Goal: Information Seeking & Learning: Learn about a topic

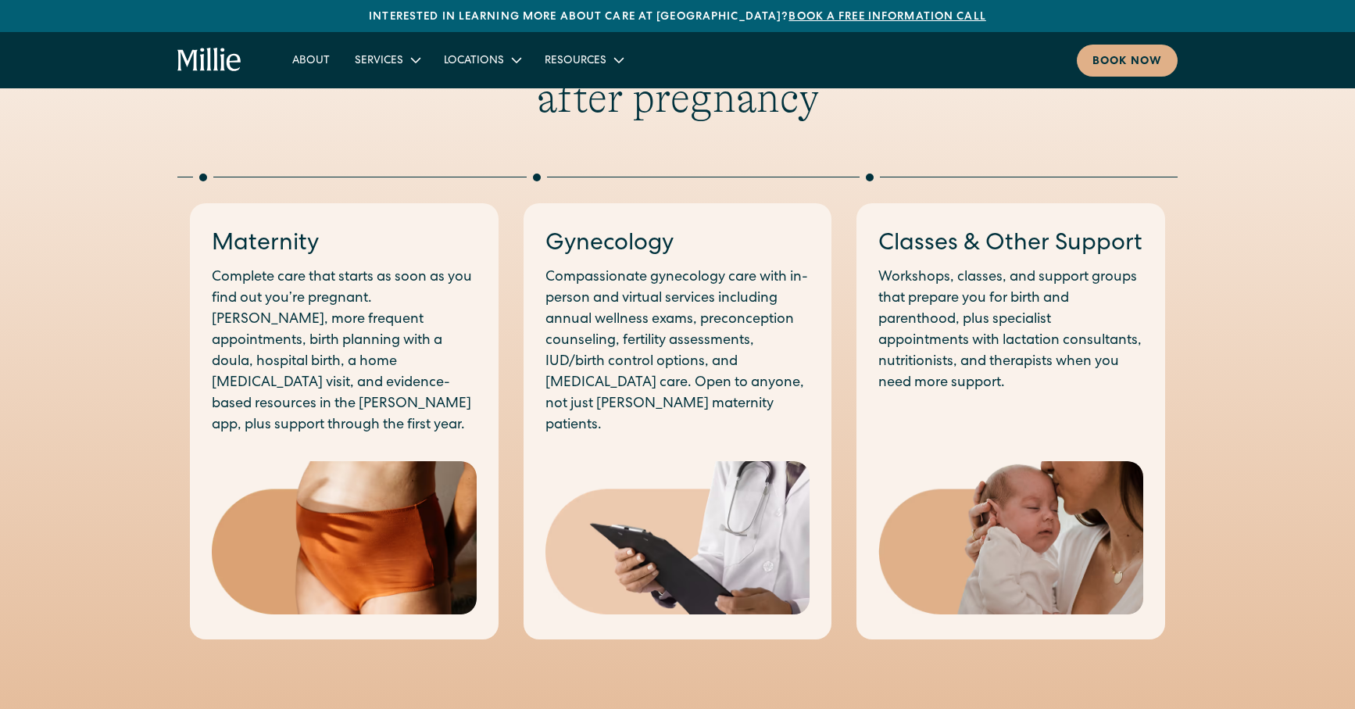
scroll to position [799, 0]
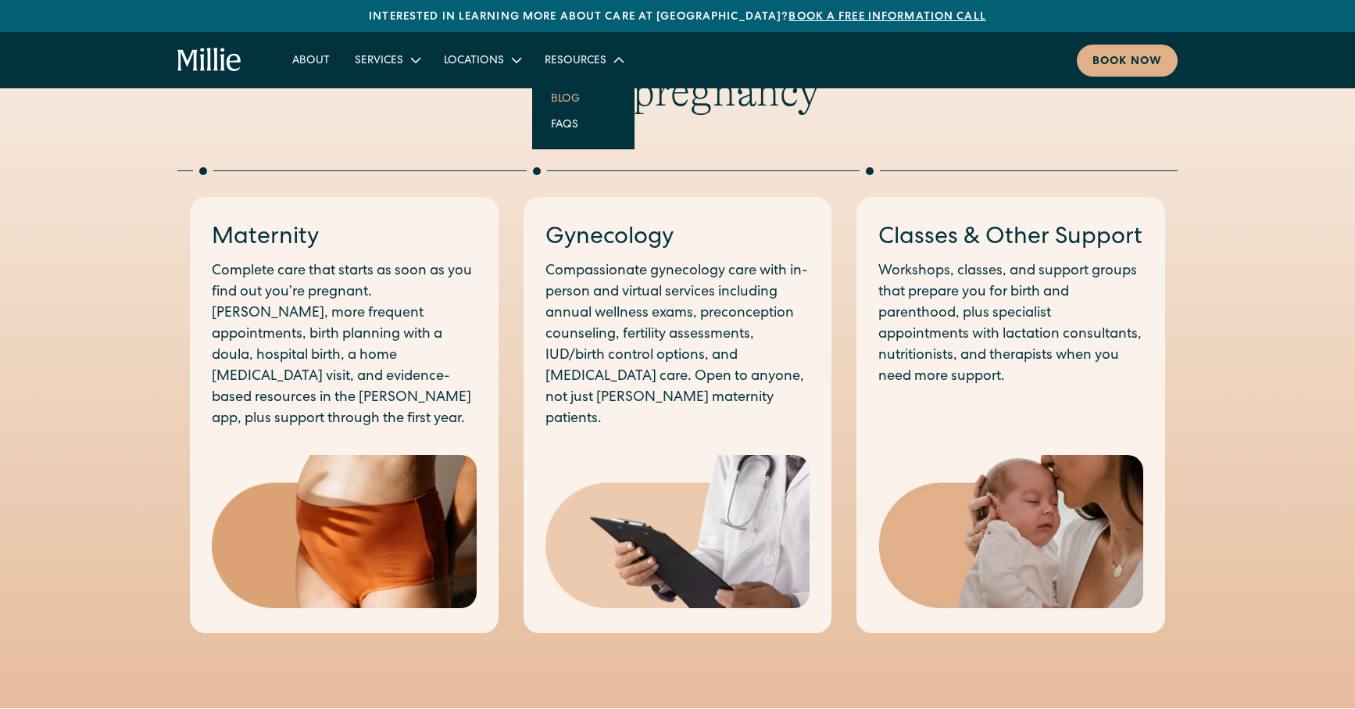
click at [566, 94] on link "Blog" at bounding box center [565, 98] width 54 height 26
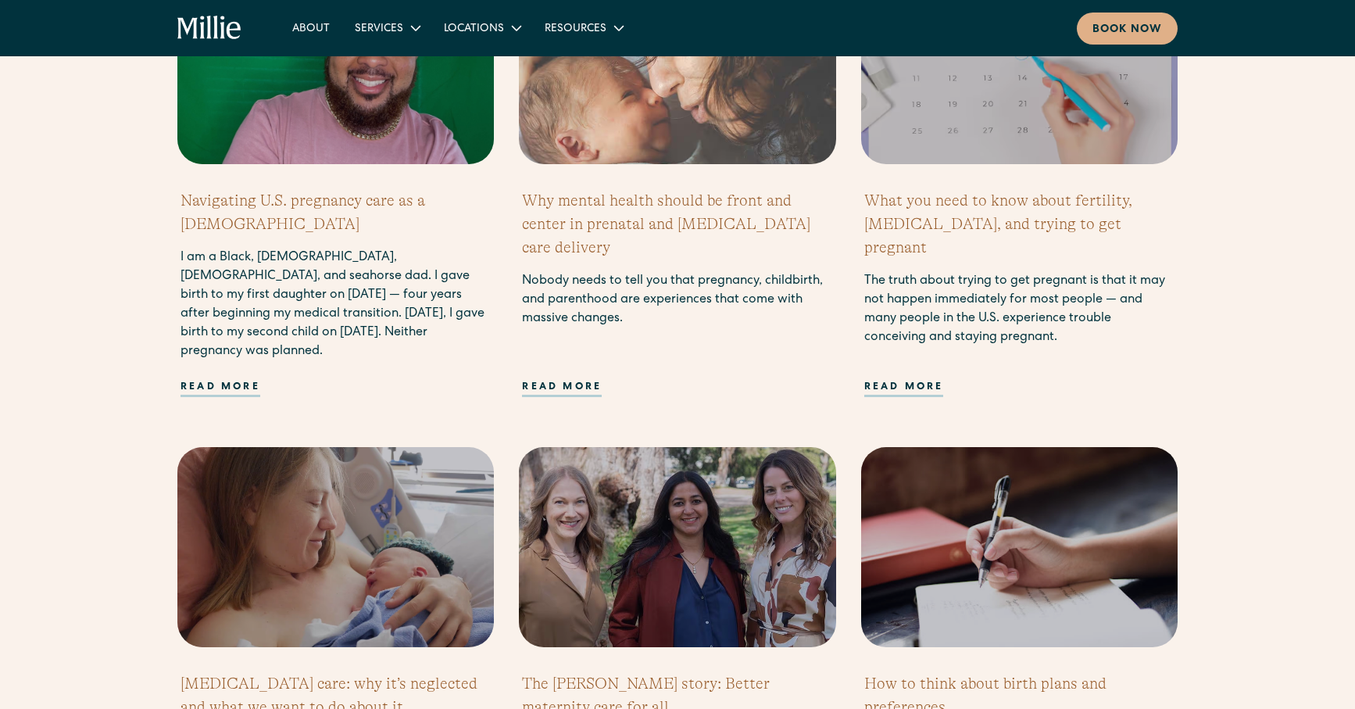
scroll to position [1153, 0]
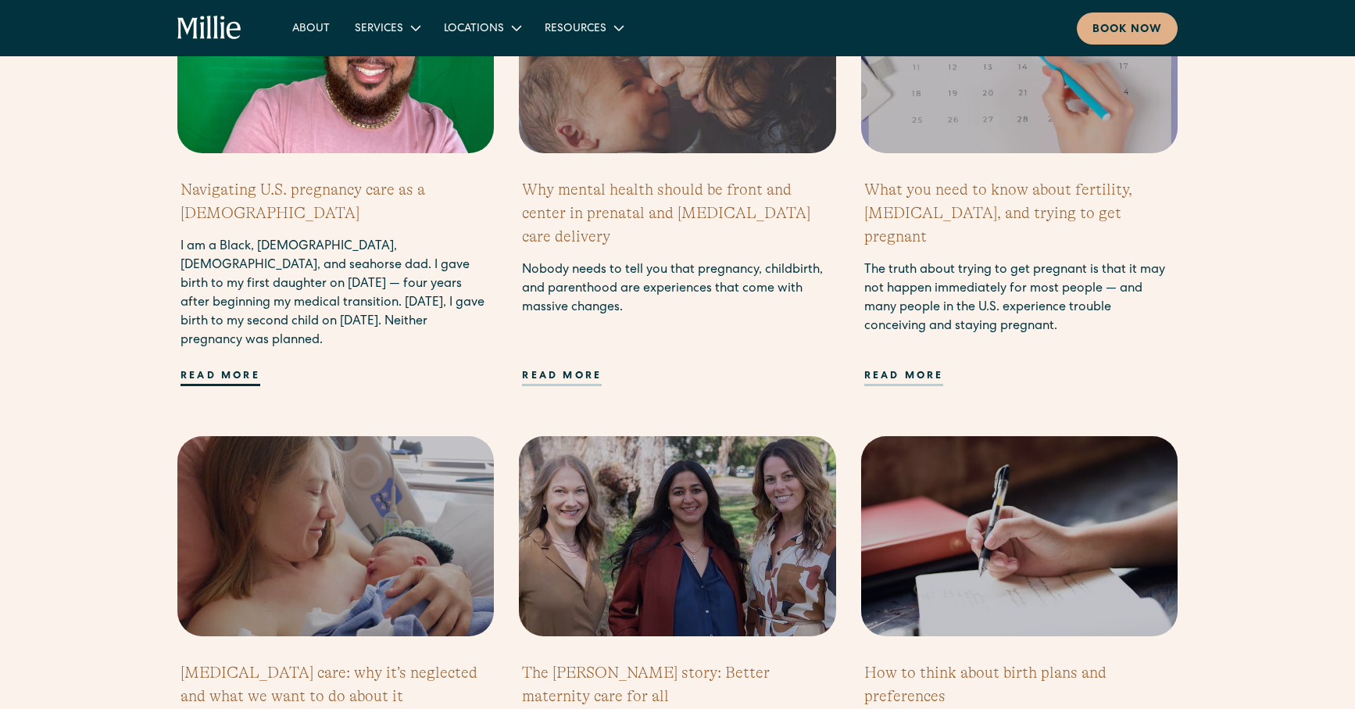
click at [227, 379] on div "Read more" at bounding box center [220, 377] width 80 height 17
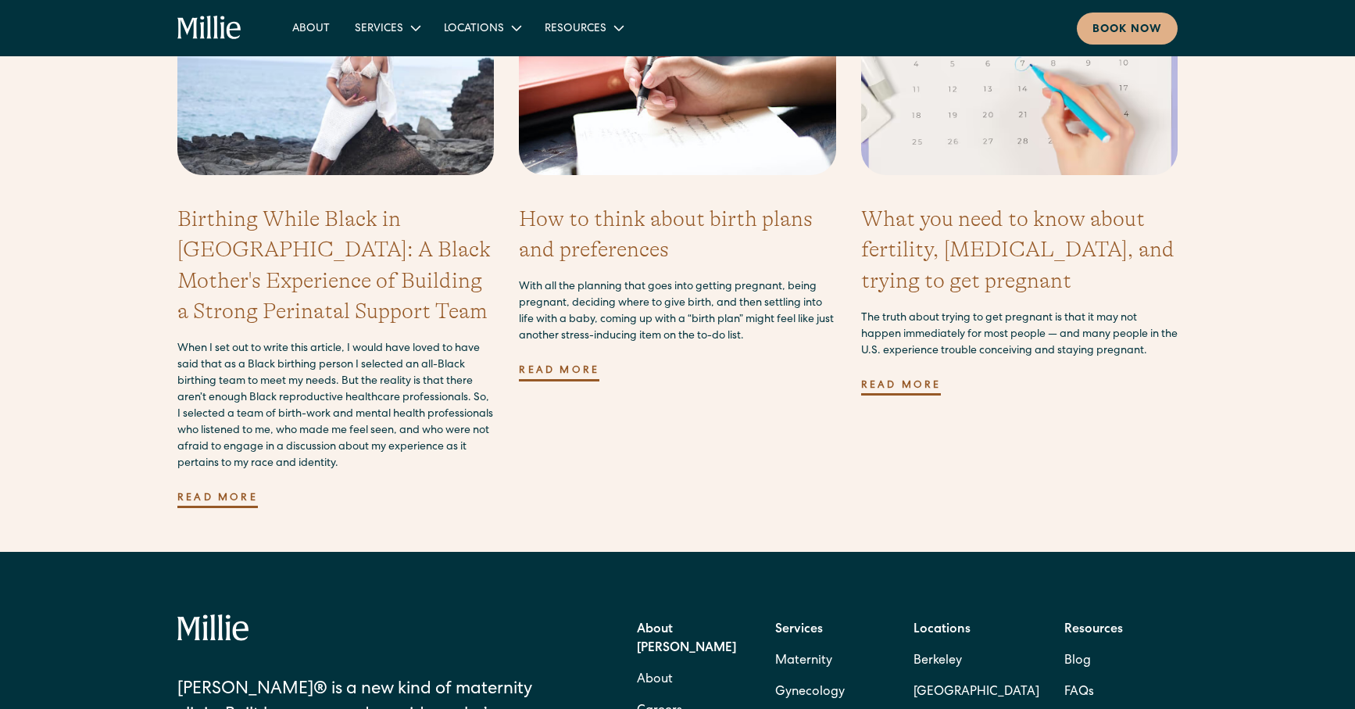
scroll to position [4537, 0]
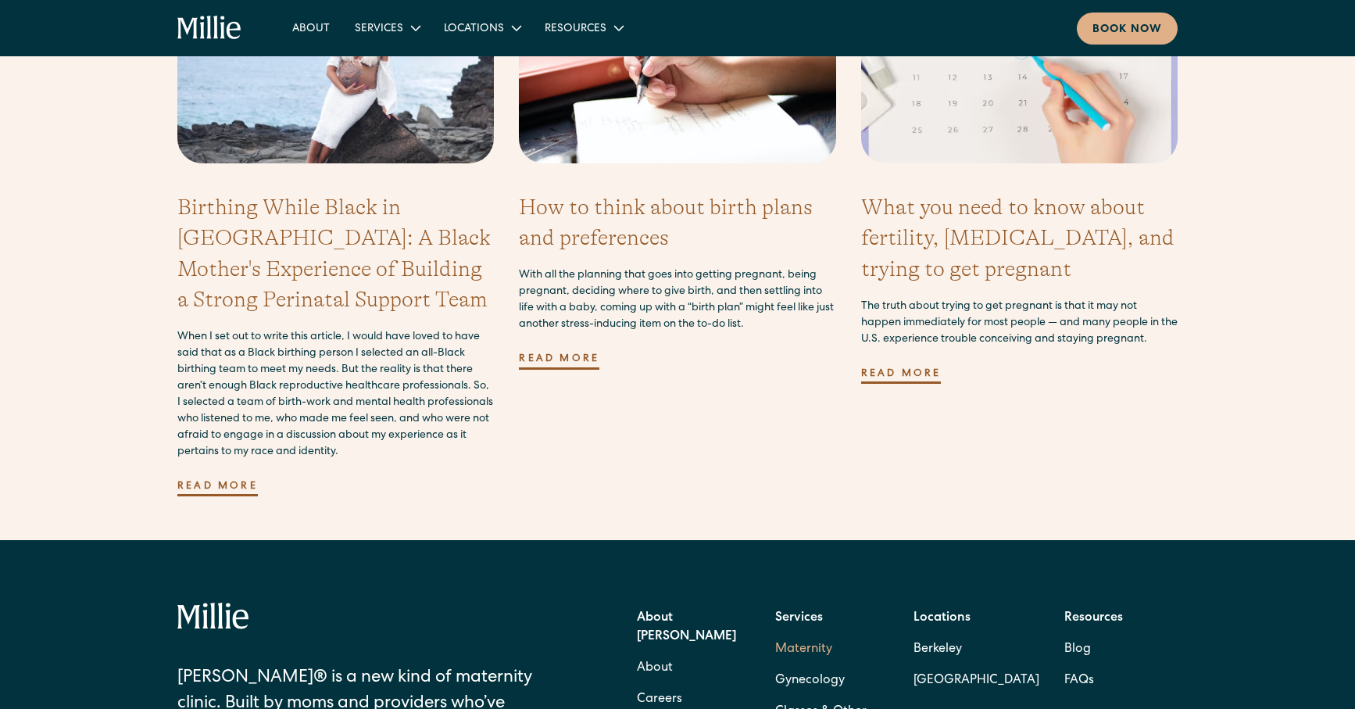
click at [806, 634] on link "Maternity" at bounding box center [803, 649] width 57 height 31
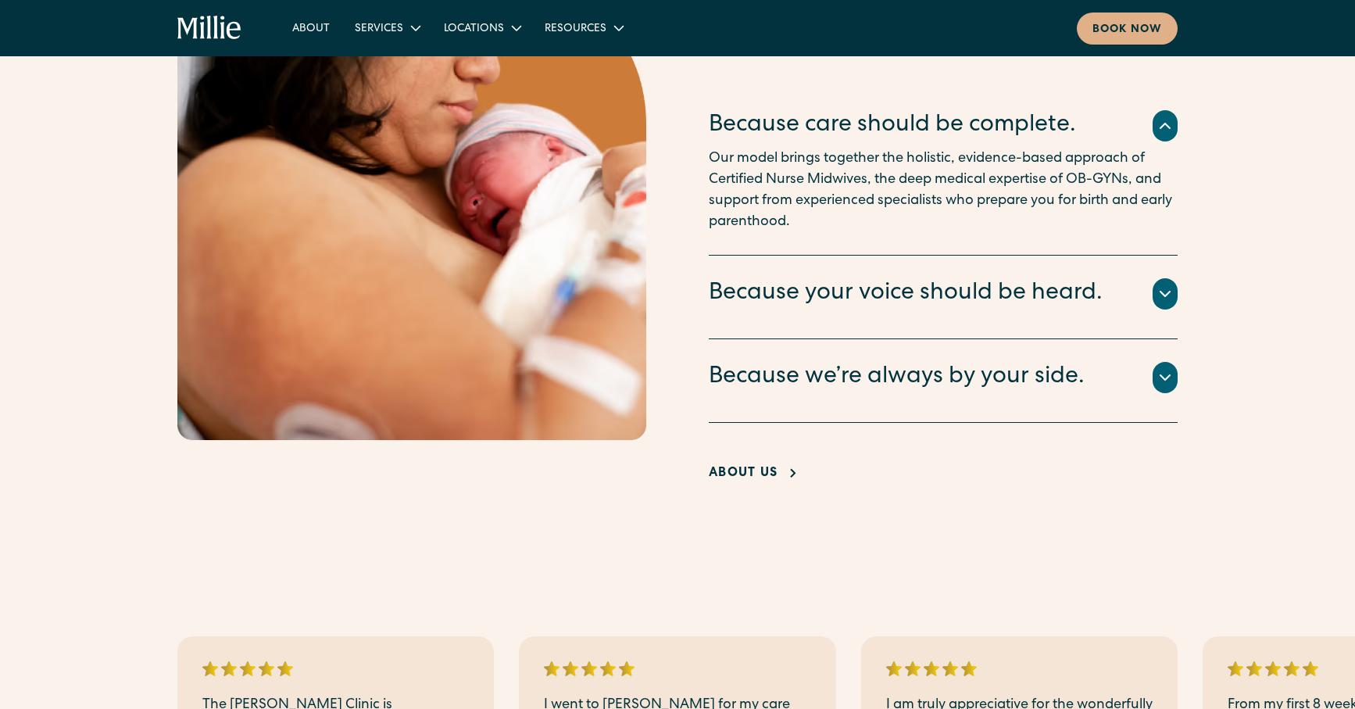
scroll to position [3114, 0]
